Goal: Submit feedback/report problem

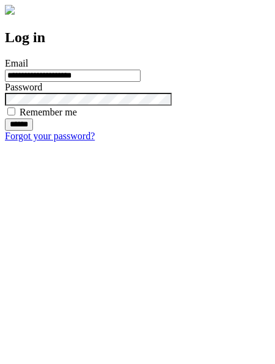
type input "**********"
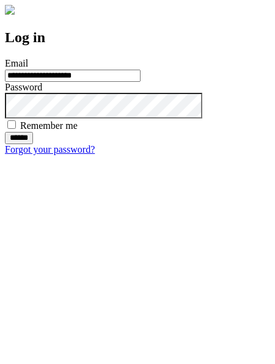
click at [33, 144] on input "******" at bounding box center [19, 138] width 28 height 12
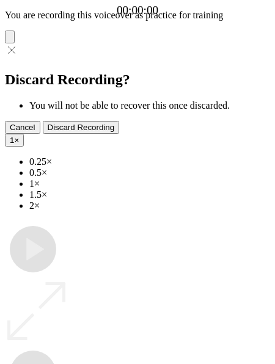
type input "**********"
